Goal: Information Seeking & Learning: Find specific fact

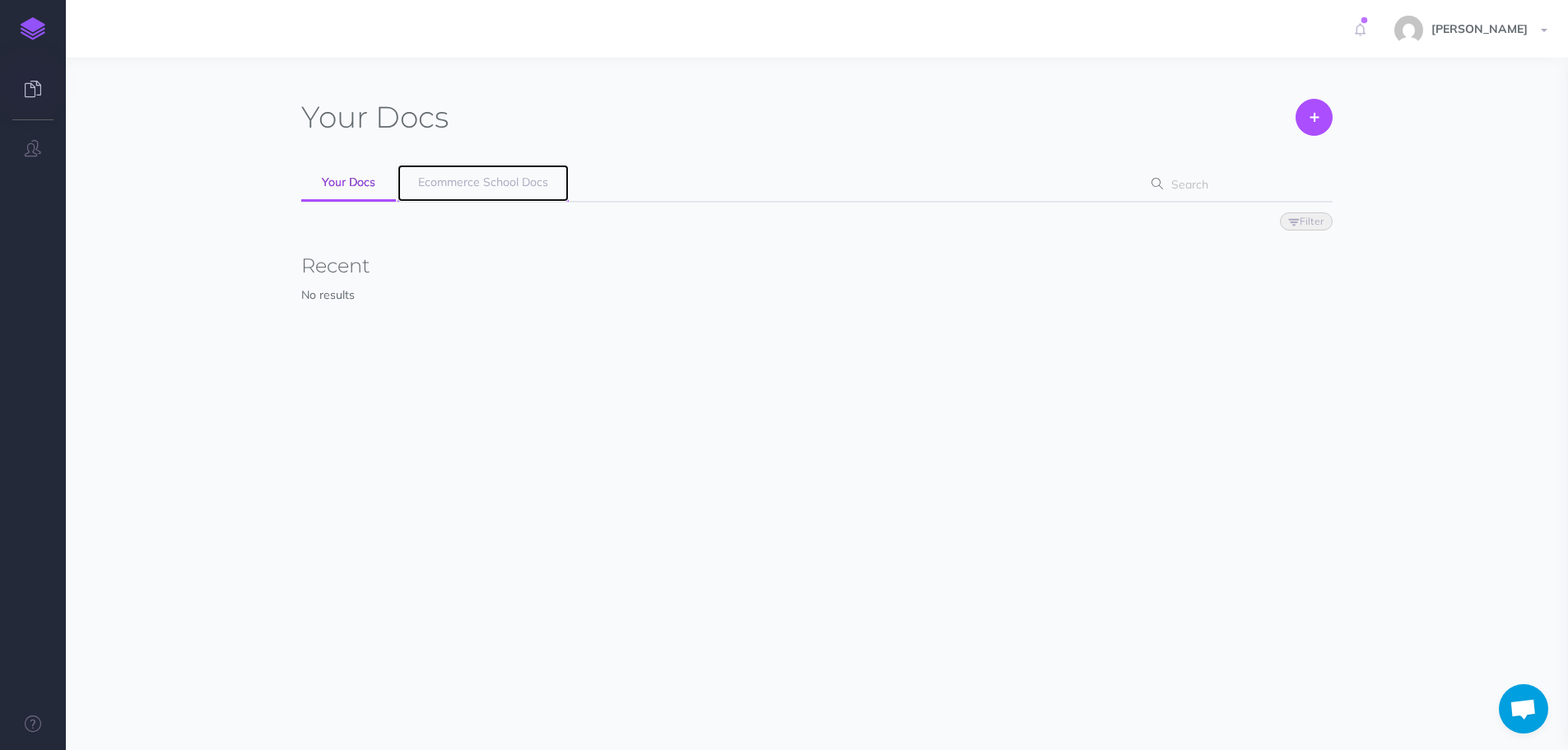
click at [485, 189] on span "Ecommerce School Docs" at bounding box center [483, 182] width 130 height 15
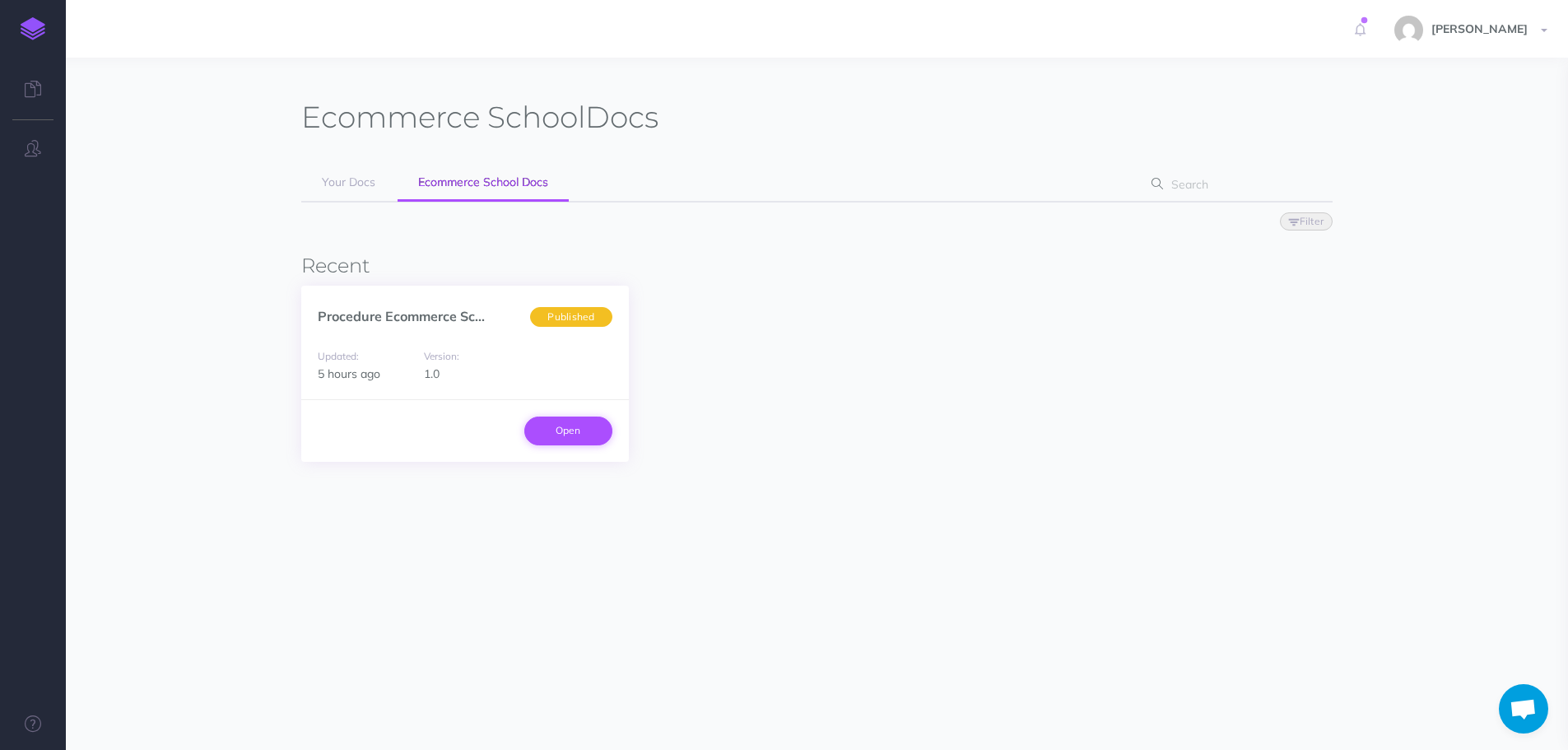
click at [575, 424] on link "Open" at bounding box center [568, 430] width 88 height 28
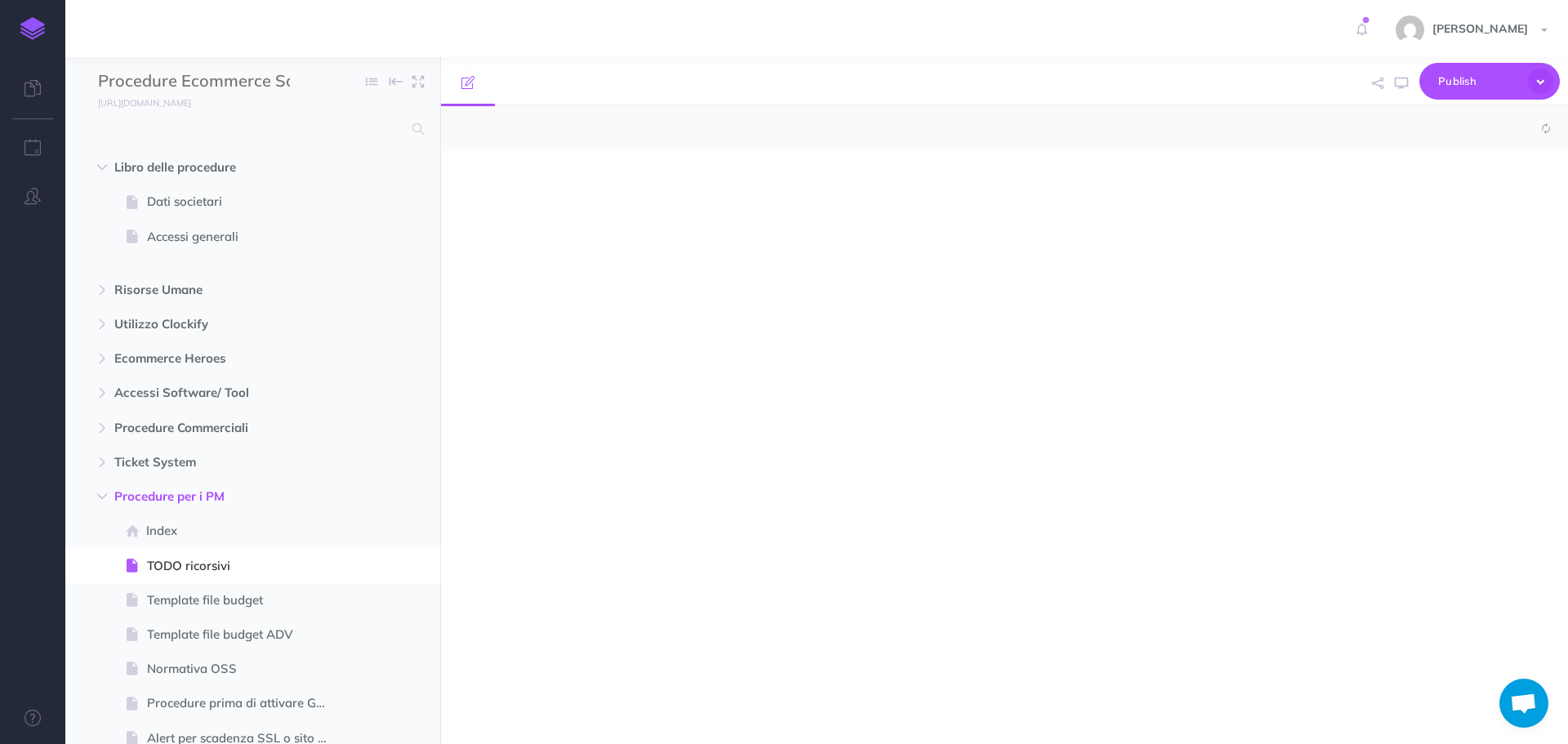
select select "null"
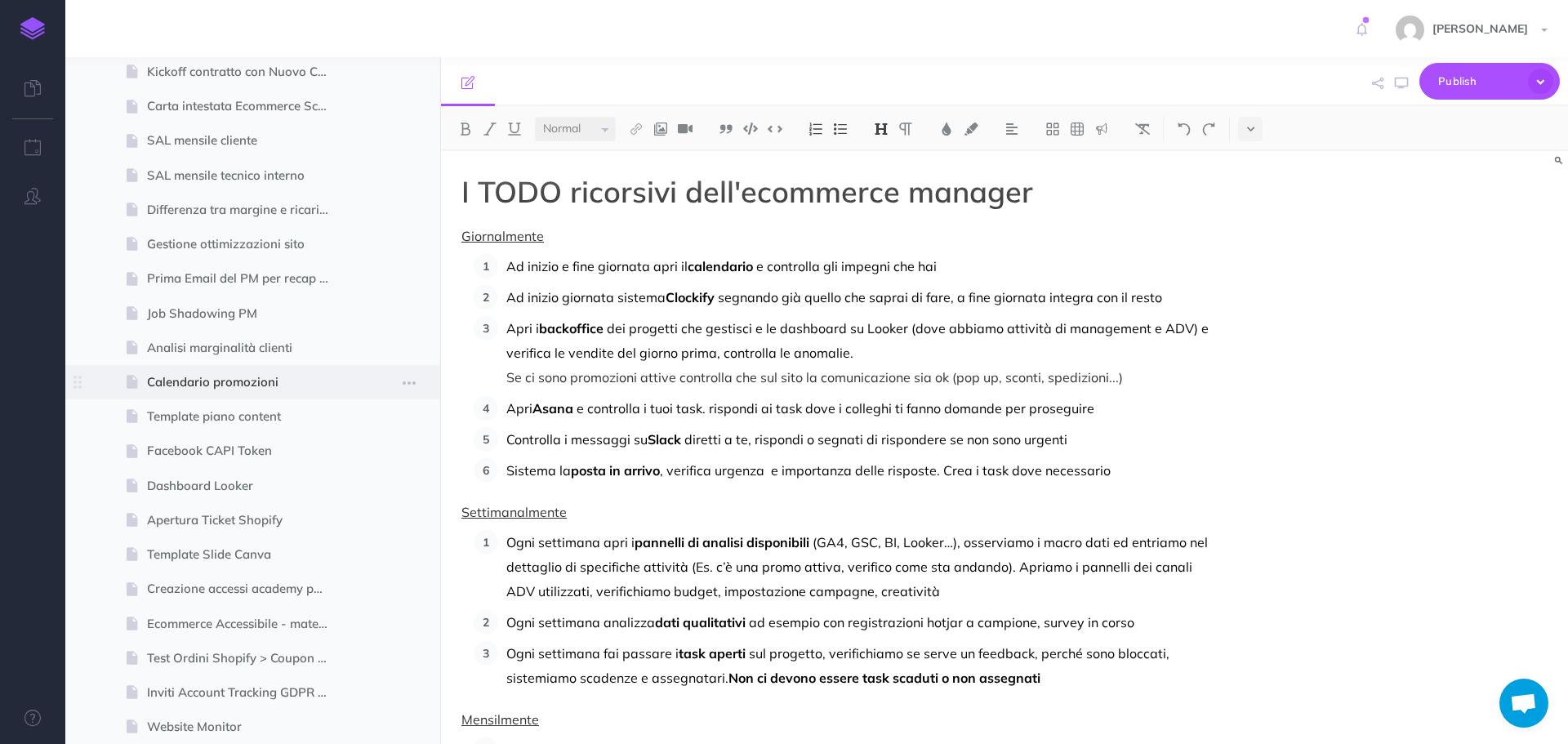
scroll to position [816, 0]
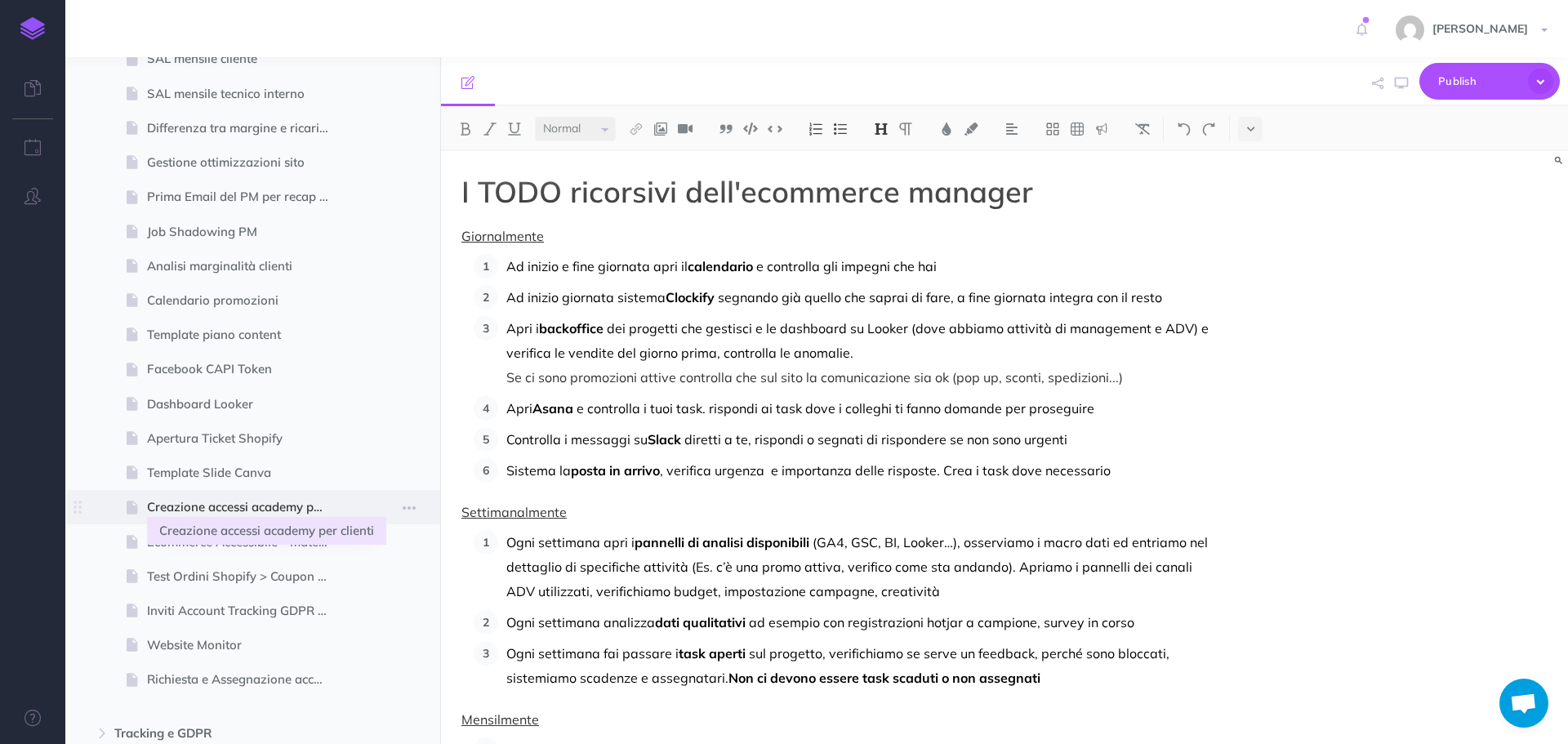
click at [306, 502] on span "Creazione accessi academy per clienti" at bounding box center [245, 508] width 196 height 20
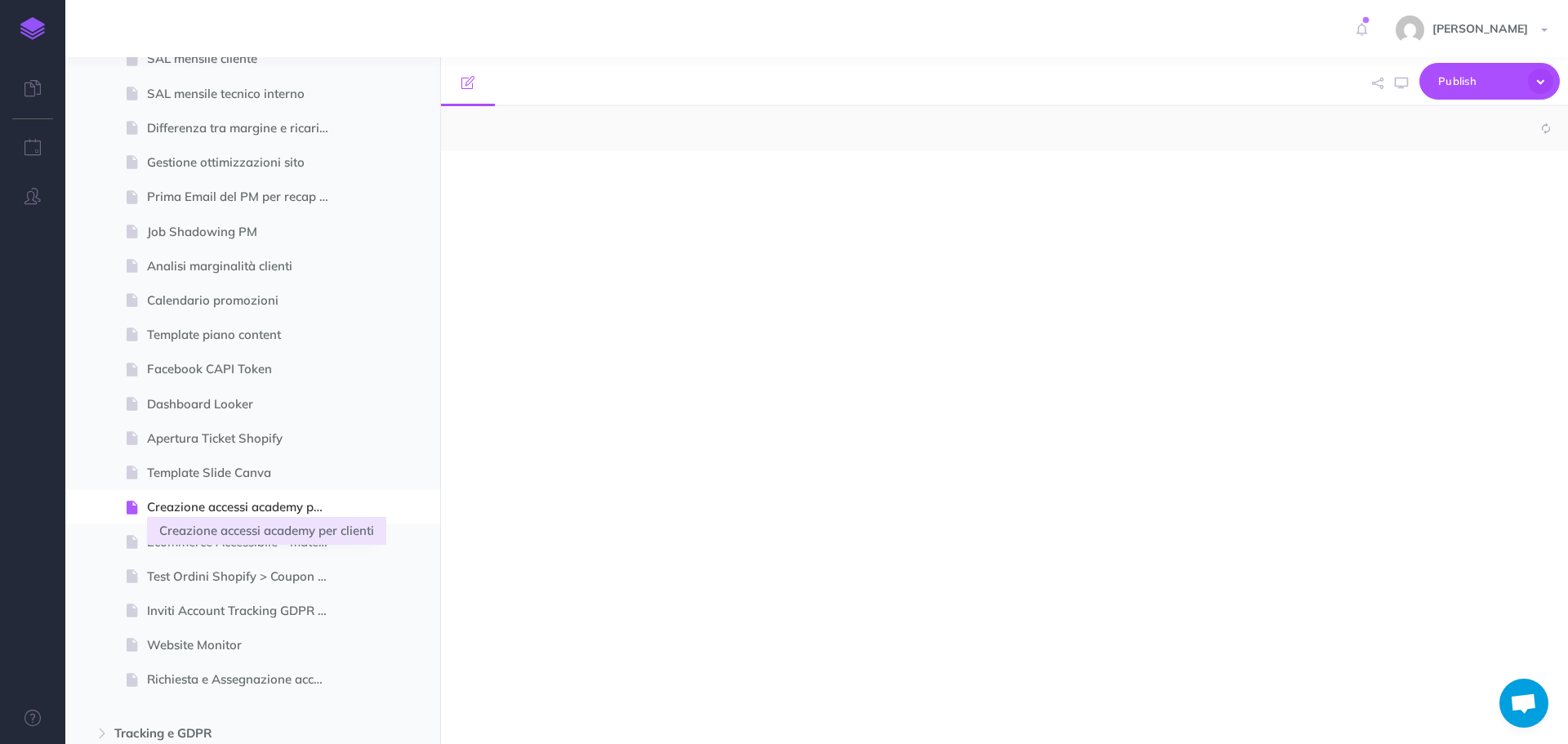
select select "null"
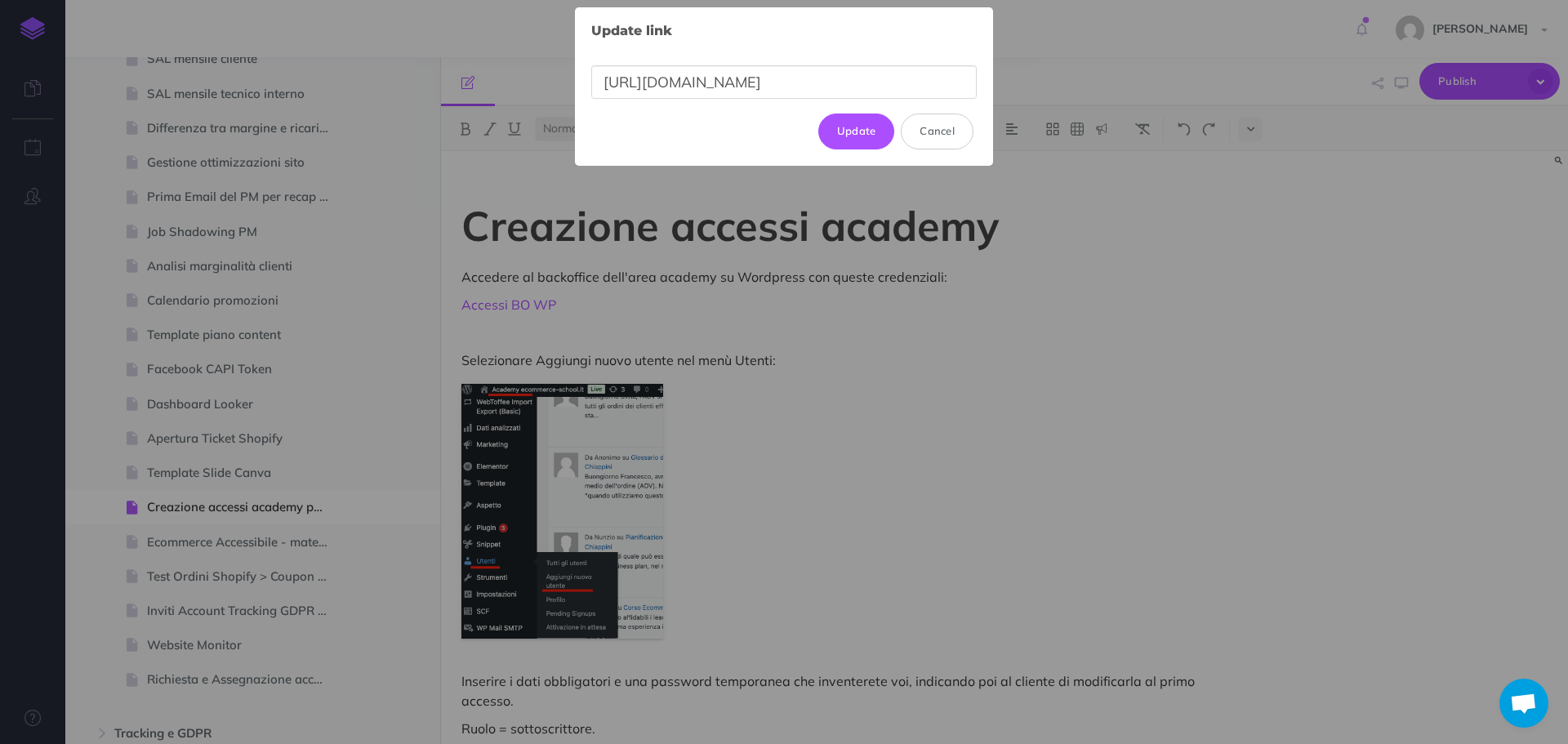
scroll to position [0, 295]
drag, startPoint x: 772, startPoint y: 270, endPoint x: 934, endPoint y: 77, distance: 252.0
click at [934, 77] on input "[URL][DOMAIN_NAME]" at bounding box center [784, 82] width 385 height 33
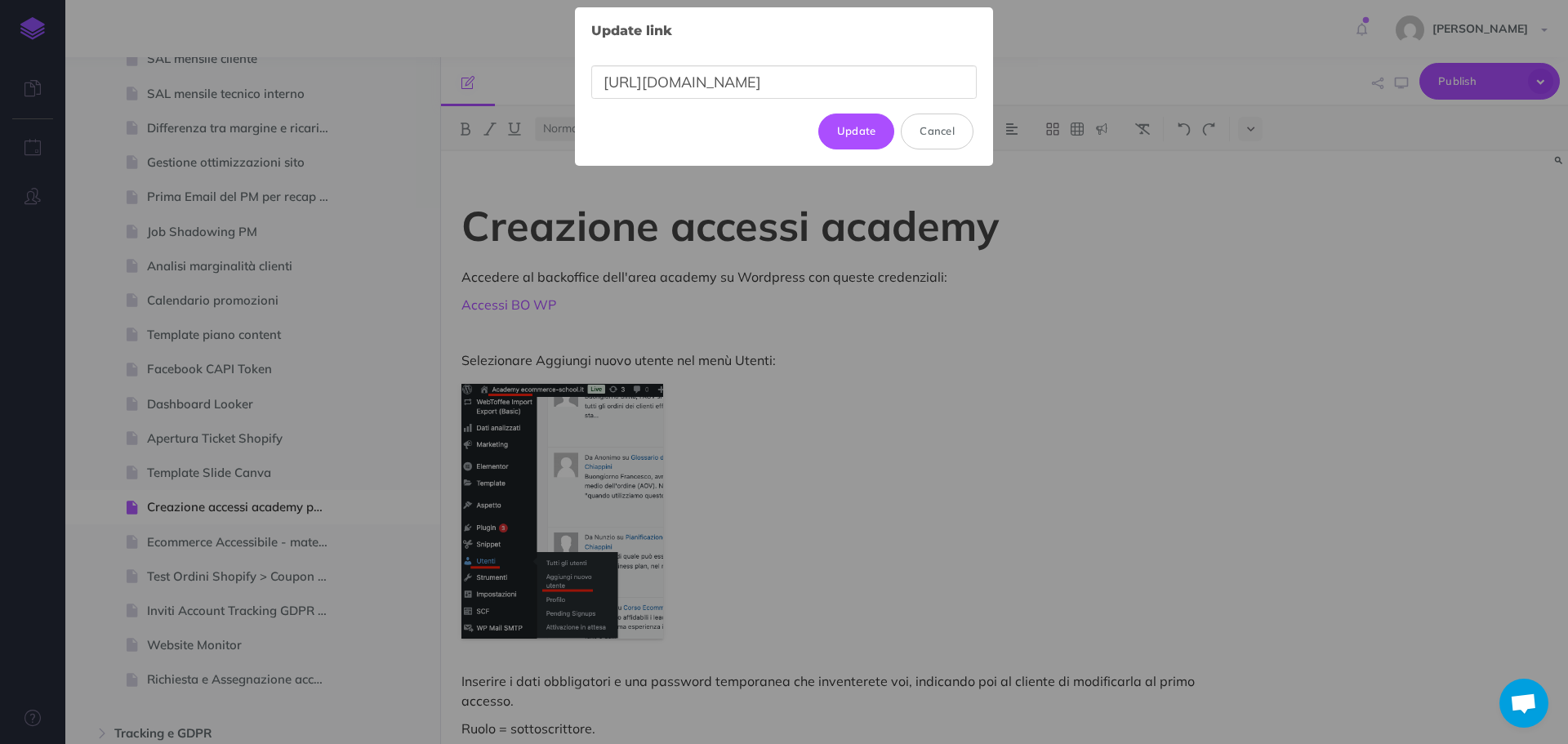
click at [1271, 328] on div "Update link × [URL][DOMAIN_NAME] Update Cancel" at bounding box center [784, 372] width 1568 height 744
click at [1155, 234] on div "Update link × [URL][DOMAIN_NAME] Update Cancel" at bounding box center [784, 372] width 1568 height 744
click at [877, 126] on button "Update" at bounding box center [856, 131] width 77 height 36
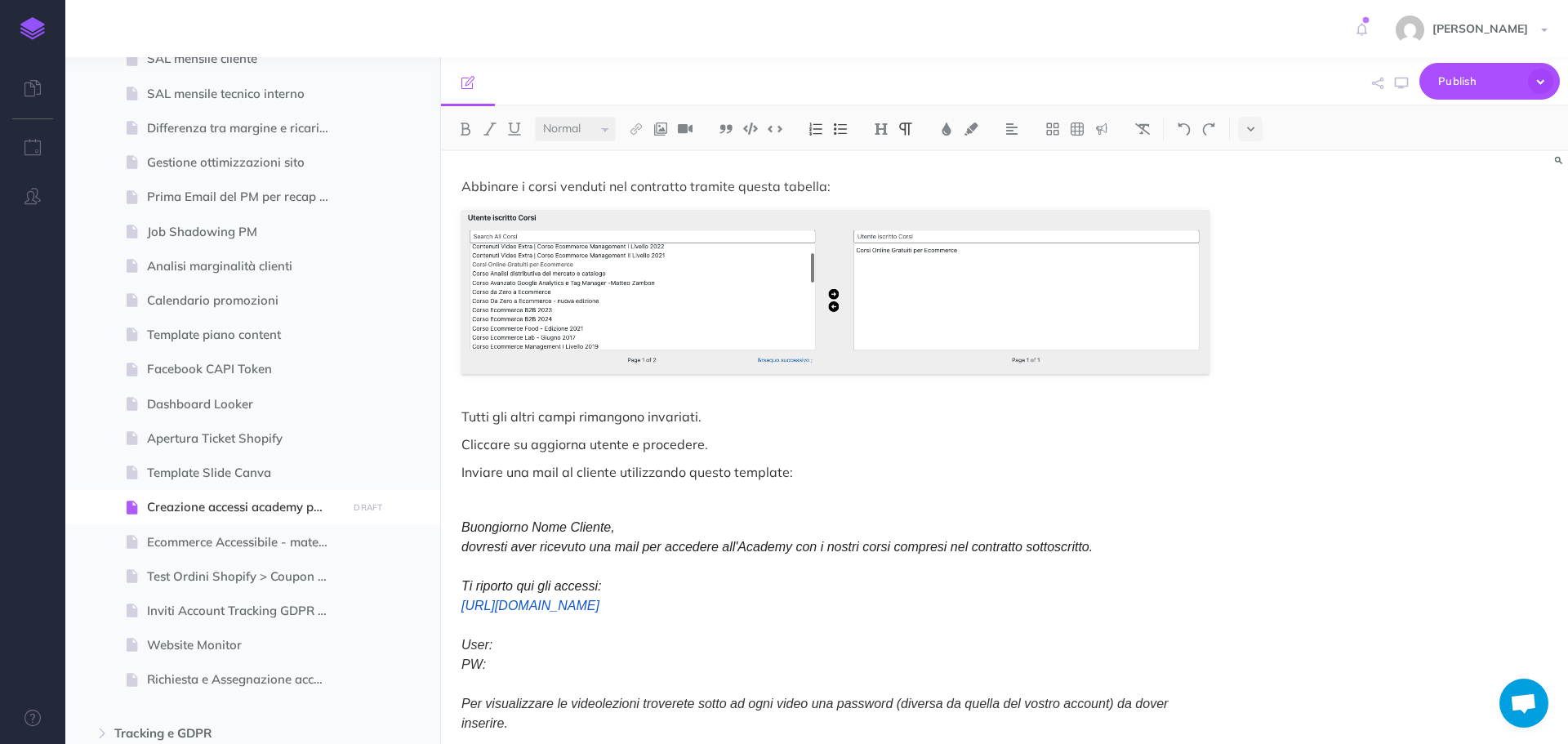
scroll to position [735, 0]
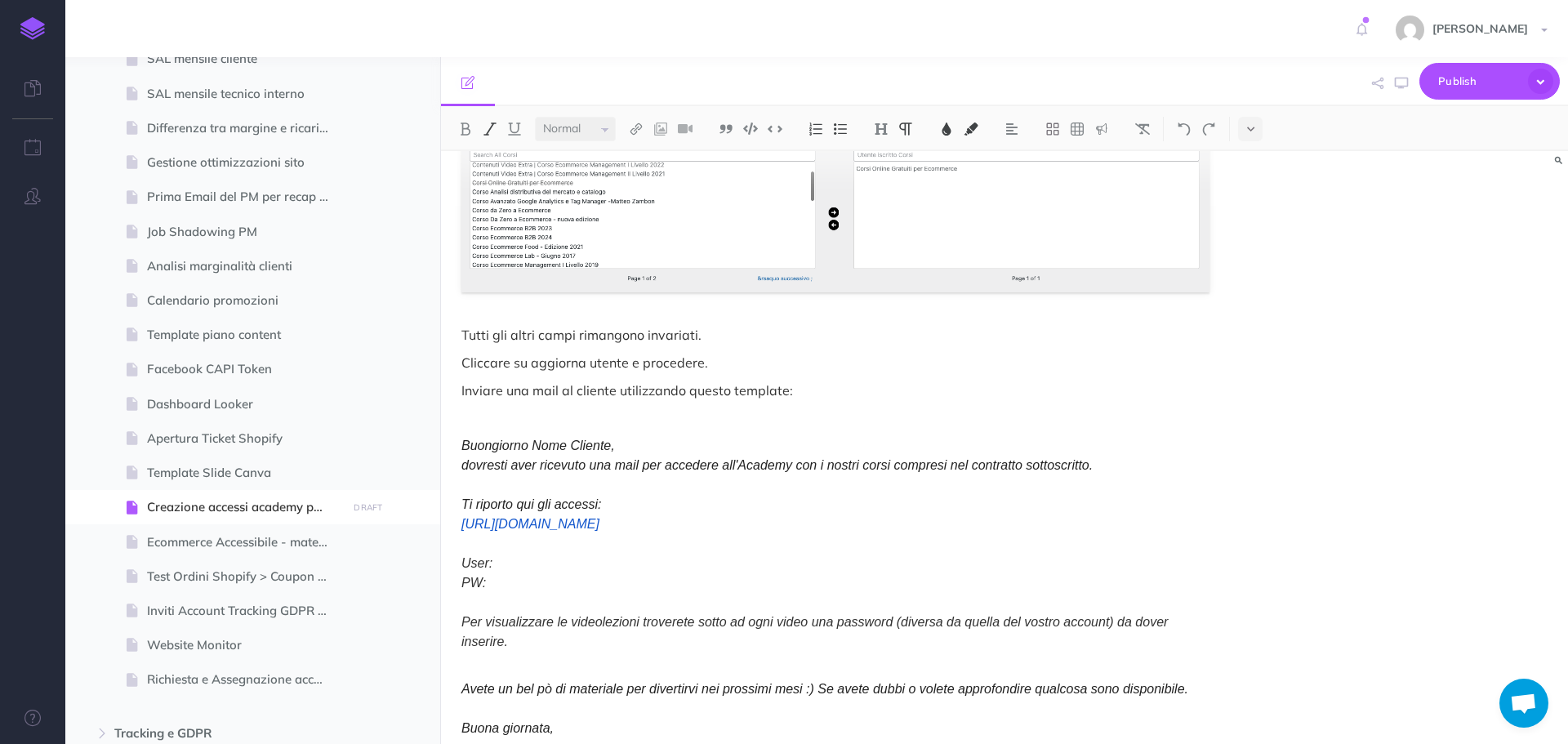
drag, startPoint x: 726, startPoint y: 533, endPoint x: 449, endPoint y: 528, distance: 277.0
click at [449, 528] on div "Creazione accessi academy Accedere al backoffice dell'area academy su Wordpress…" at bounding box center [836, 151] width 789 height 1470
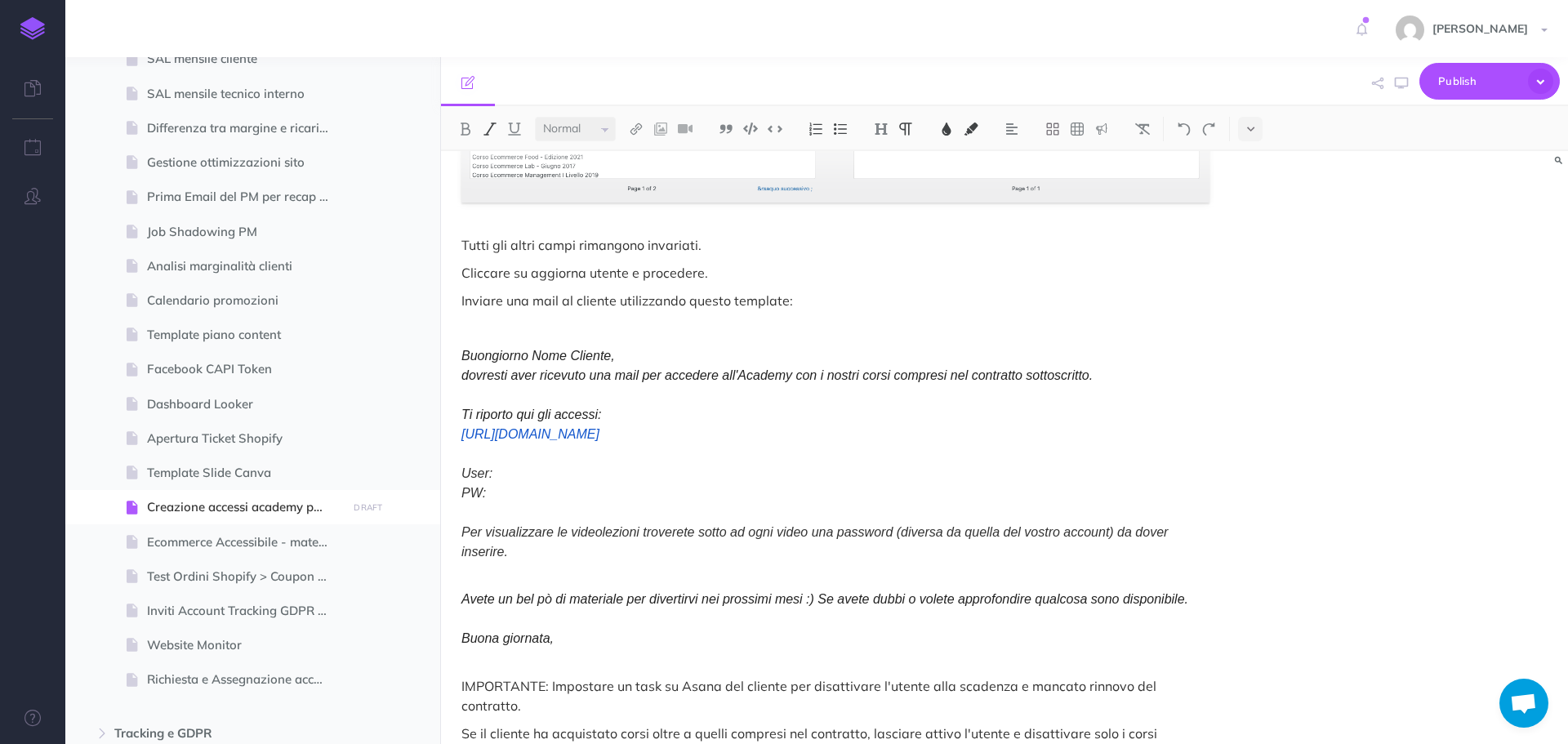
scroll to position [856, 0]
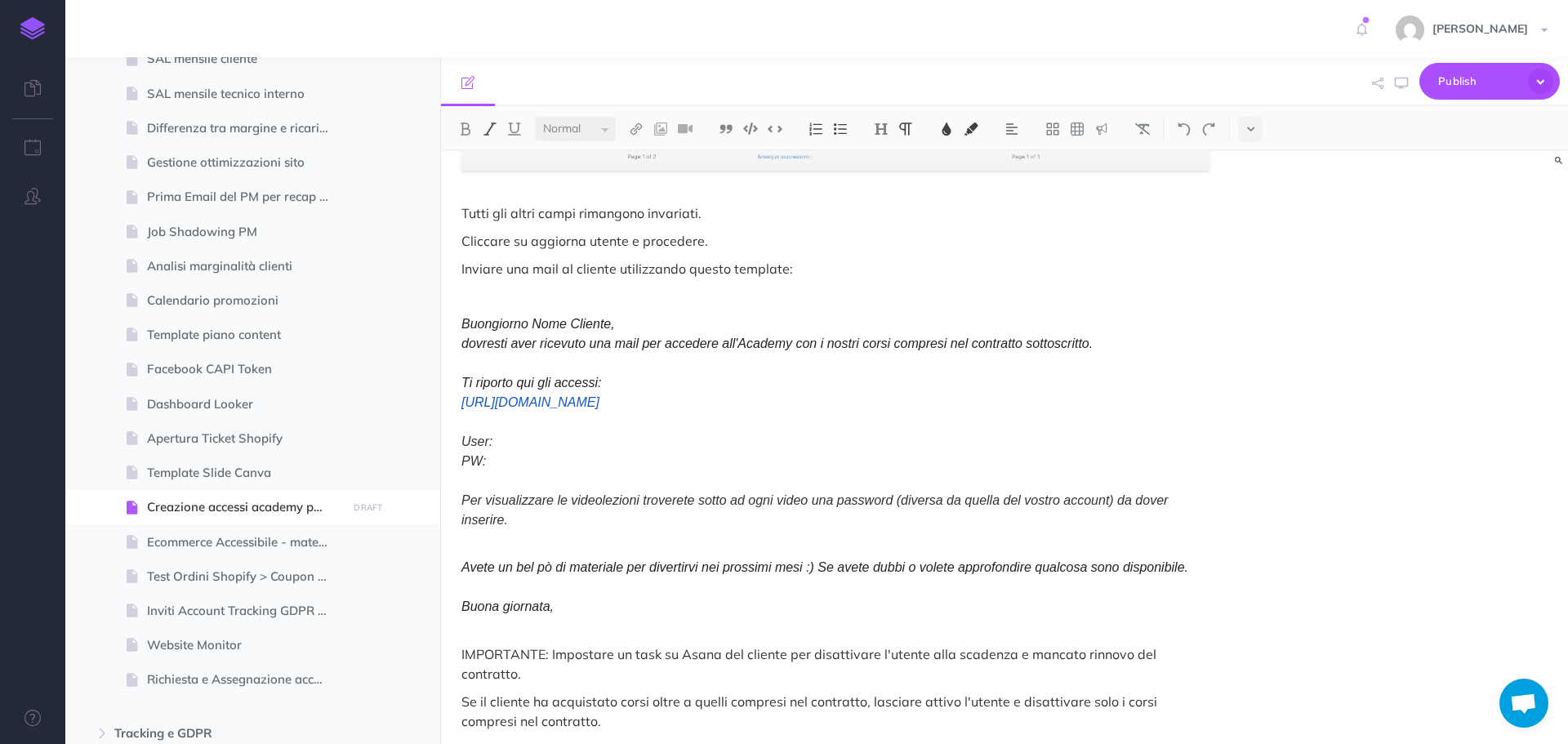
click at [551, 448] on p "Buongiorno Nome Cliente, dovresti aver ricevuto una mail per accedere all'Acade…" at bounding box center [835, 422] width 748 height 216
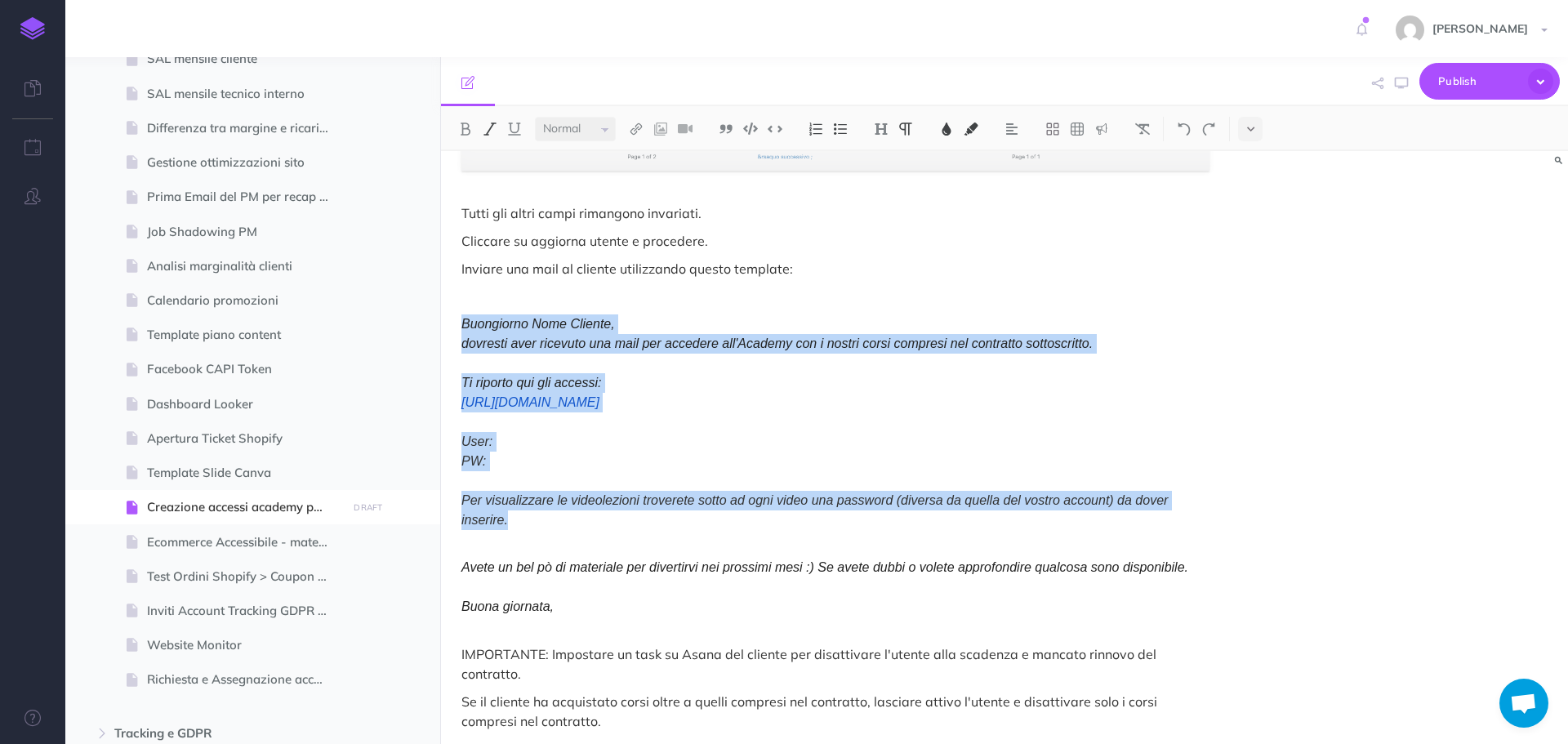
drag, startPoint x: 454, startPoint y: 374, endPoint x: 519, endPoint y: 513, distance: 153.4
click at [519, 513] on div "Creazione accessi academy Accedere al backoffice dell'area academy su Wordpress…" at bounding box center [836, 29] width 789 height 1470
click at [533, 471] on p "Buongiorno Nome Cliente, dovresti aver ricevuto una mail per accedere all'Acade…" at bounding box center [835, 422] width 748 height 216
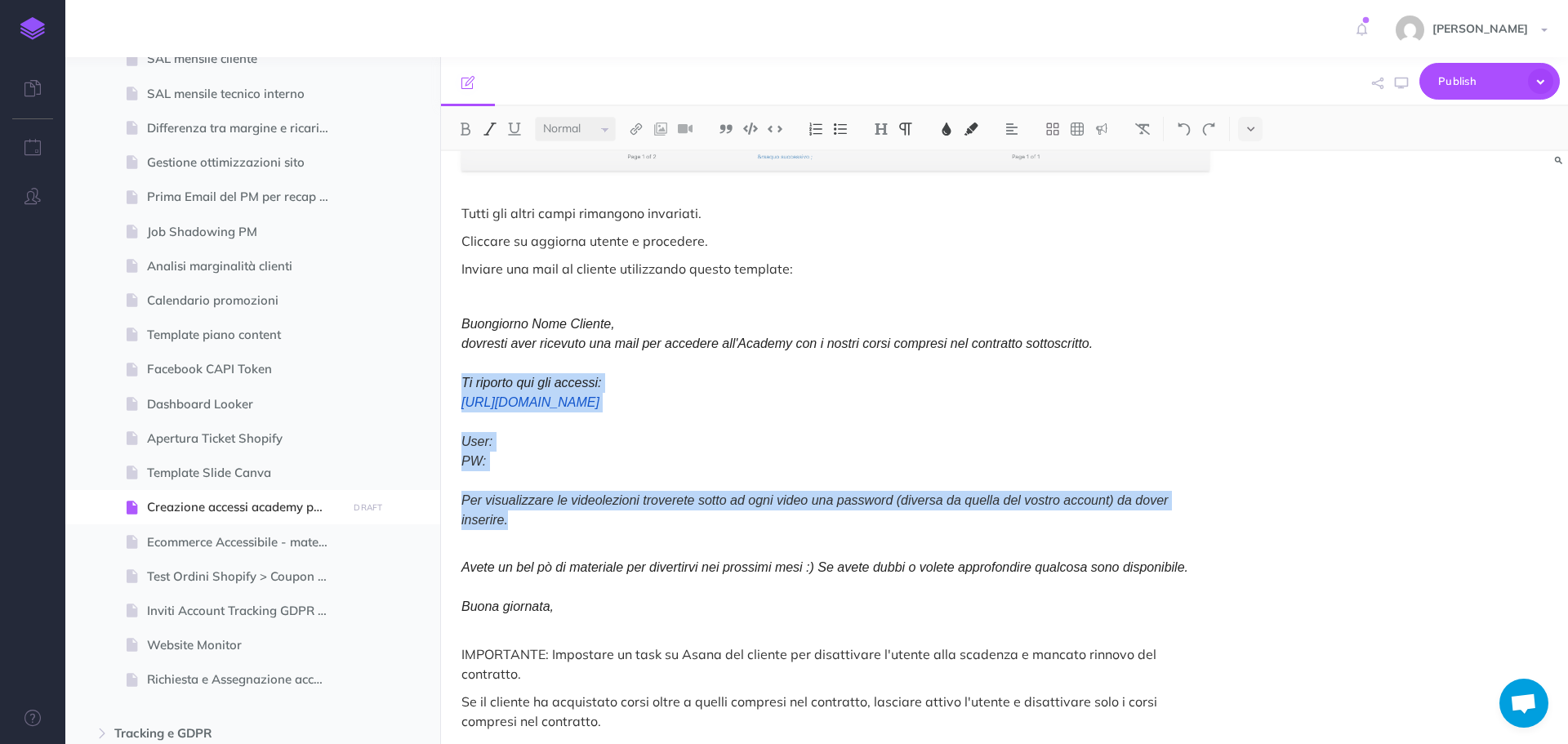
drag, startPoint x: 463, startPoint y: 378, endPoint x: 509, endPoint y: 512, distance: 141.7
click at [509, 512] on p "Buongiorno Nome Cliente, dovresti aver ricevuto una mail per accedere all'Acade…" at bounding box center [835, 422] width 748 height 216
copy em "Ti riporto qui gli accessi: [URL][DOMAIN_NAME] User: PW: Per visualizzare le vi…"
